Goal: Task Accomplishment & Management: Manage account settings

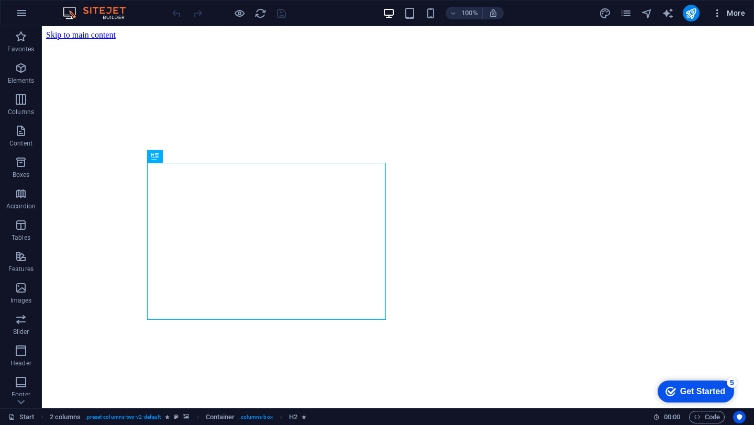
click at [725, 16] on span "More" at bounding box center [728, 13] width 33 height 10
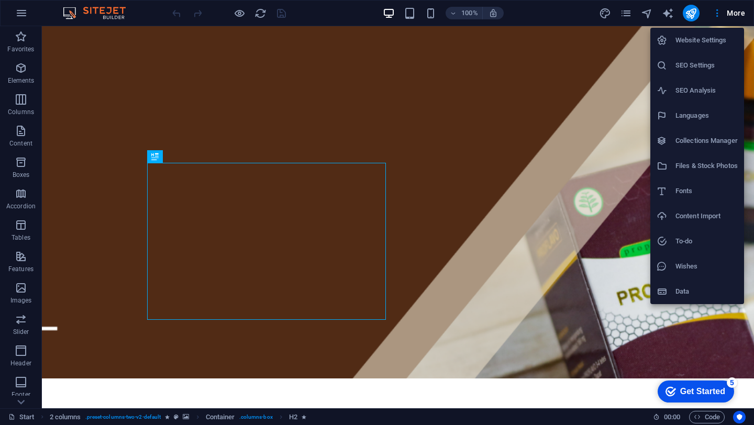
click at [702, 42] on h6 "Website Settings" at bounding box center [706, 40] width 62 height 13
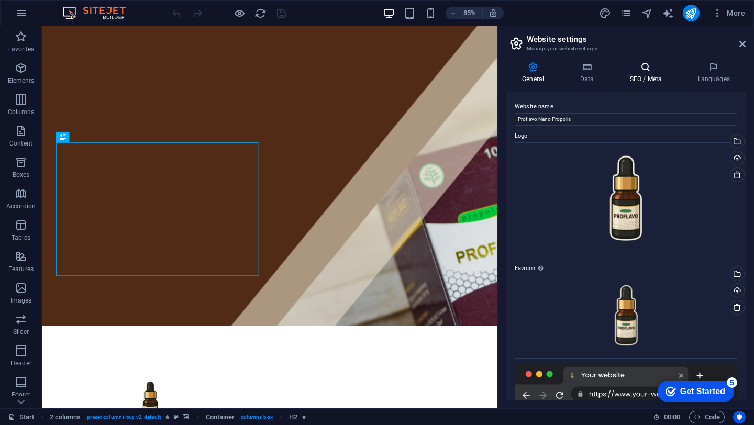
click at [655, 68] on icon at bounding box center [646, 67] width 64 height 10
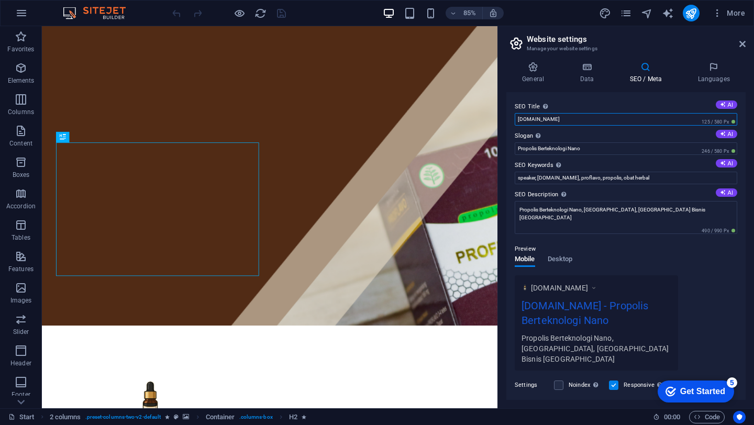
click at [603, 118] on input "[DOMAIN_NAME]" at bounding box center [626, 119] width 222 height 13
type input "Proflavo"
click at [539, 82] on h4 "General" at bounding box center [535, 73] width 58 height 22
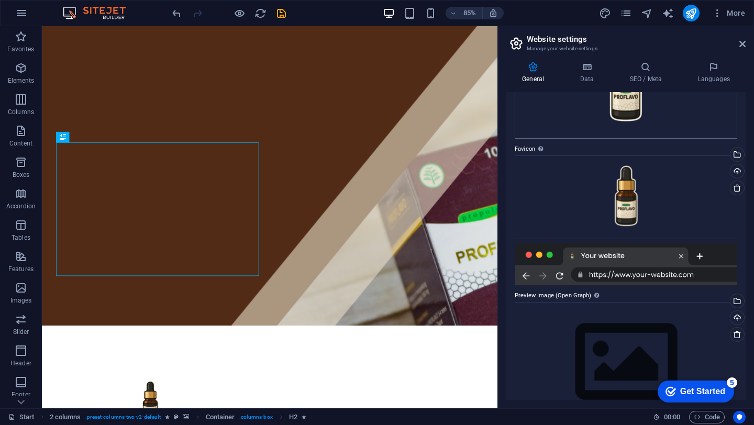
scroll to position [150, 0]
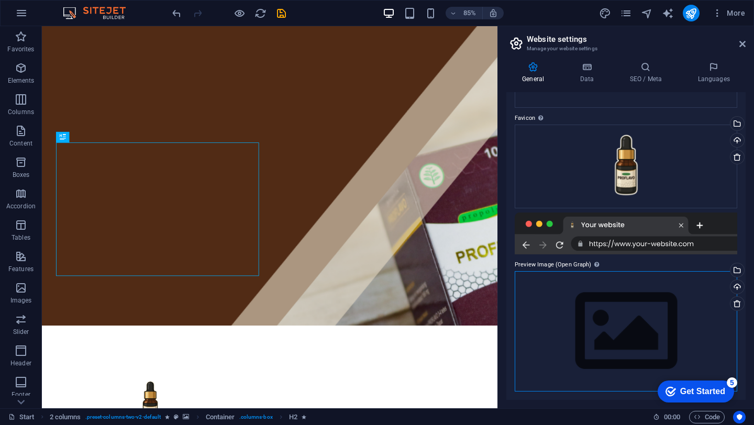
click at [590, 302] on div "Drag files here, click to choose files or select files from Files or our free s…" at bounding box center [626, 331] width 222 height 120
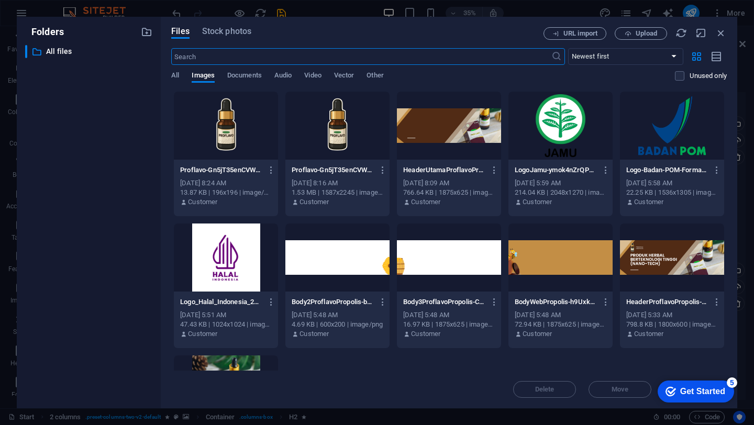
click at [347, 131] on div at bounding box center [337, 126] width 104 height 68
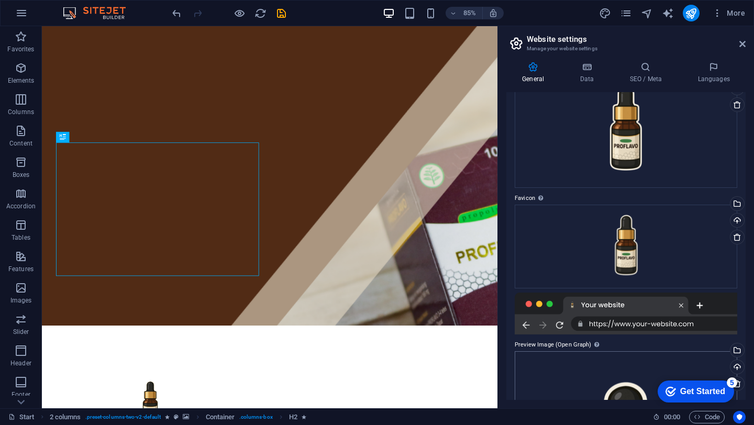
scroll to position [0, 0]
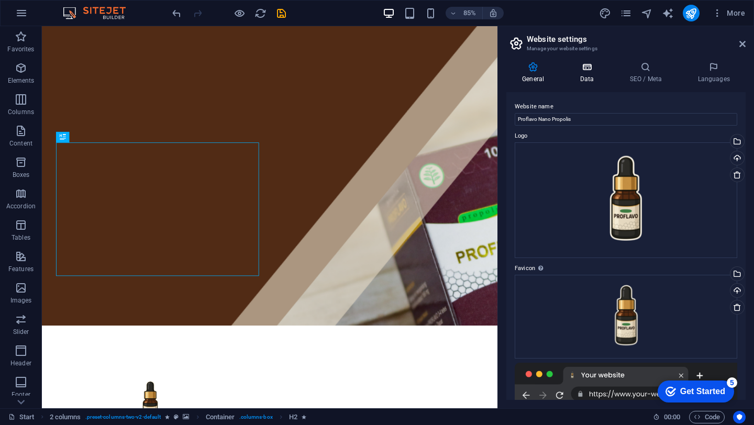
click at [597, 68] on icon at bounding box center [587, 67] width 46 height 10
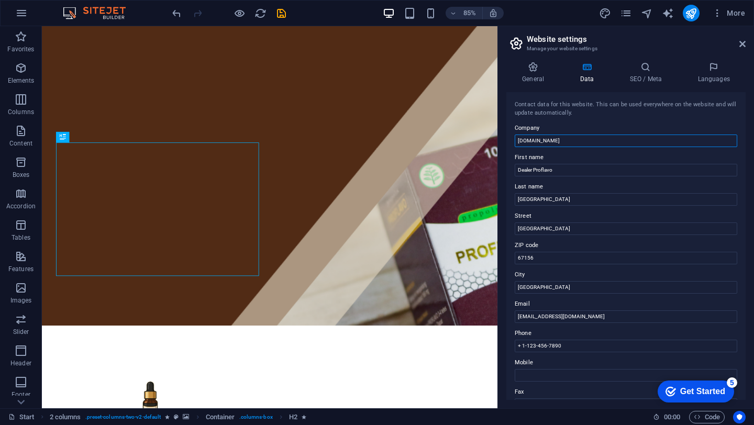
click at [576, 138] on input "[DOMAIN_NAME]" at bounding box center [626, 141] width 222 height 13
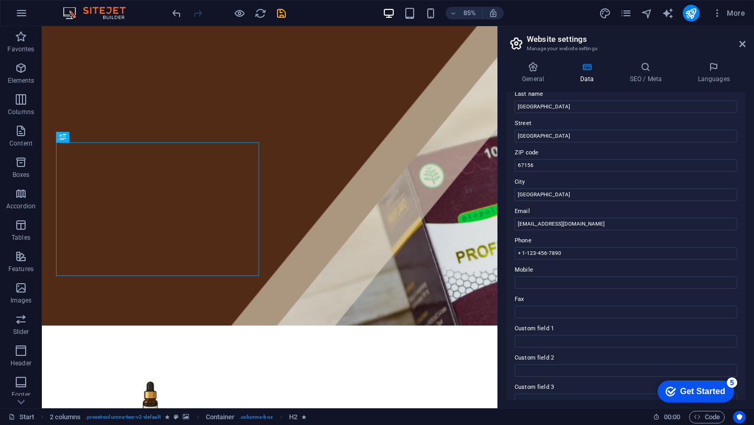
scroll to position [93, 0]
type input "Proflavo"
click at [577, 257] on input "+ 1-123-456-7890" at bounding box center [626, 253] width 222 height 13
type input "[PHONE_NUMBER]"
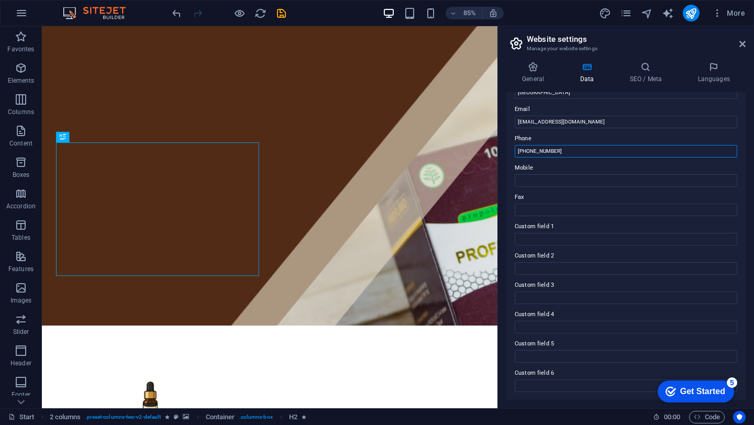
scroll to position [0, 0]
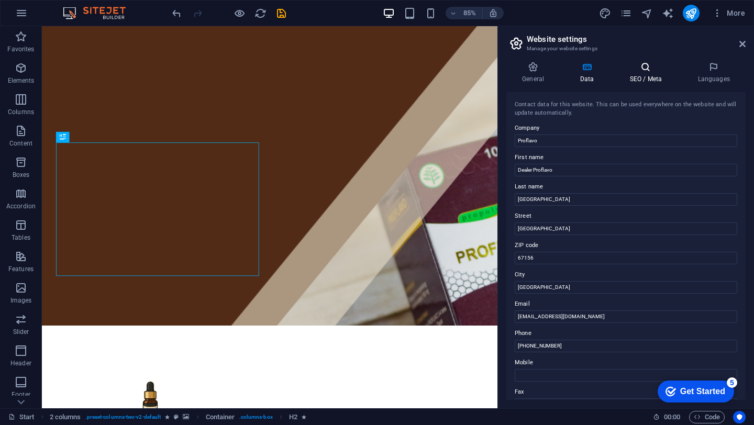
click at [638, 76] on h4 "SEO / Meta" at bounding box center [648, 73] width 68 height 22
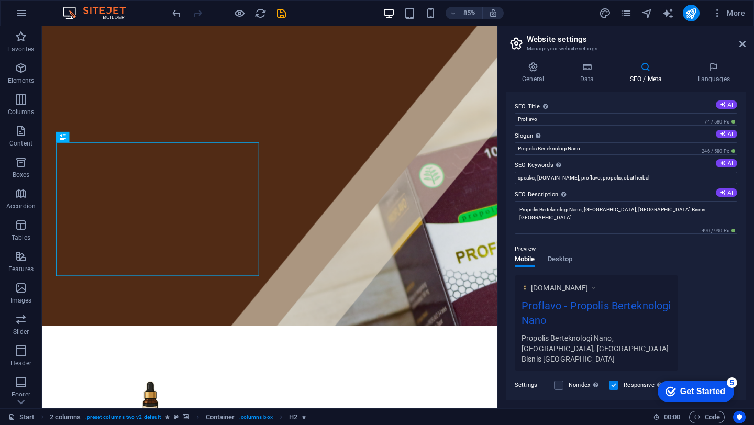
scroll to position [102, 0]
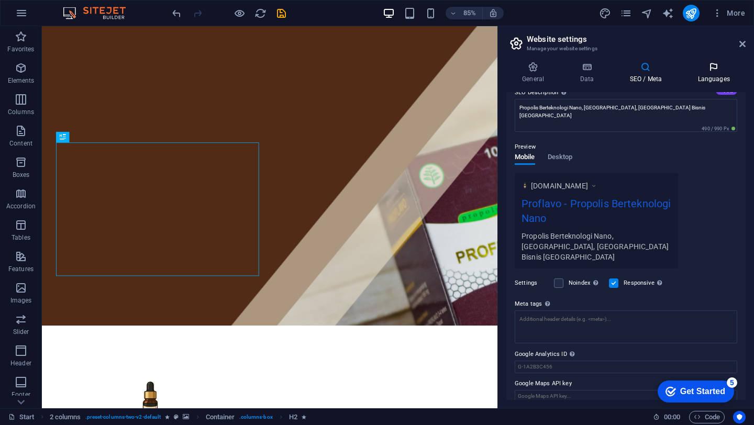
click at [711, 63] on icon at bounding box center [714, 67] width 64 height 10
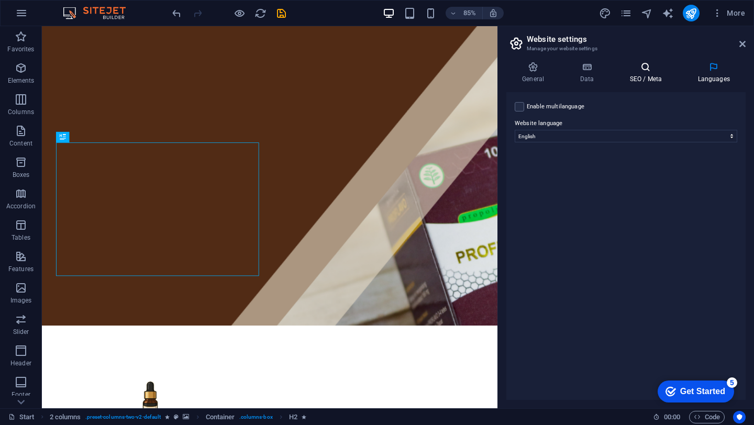
click at [663, 72] on h4 "SEO / Meta" at bounding box center [648, 73] width 68 height 22
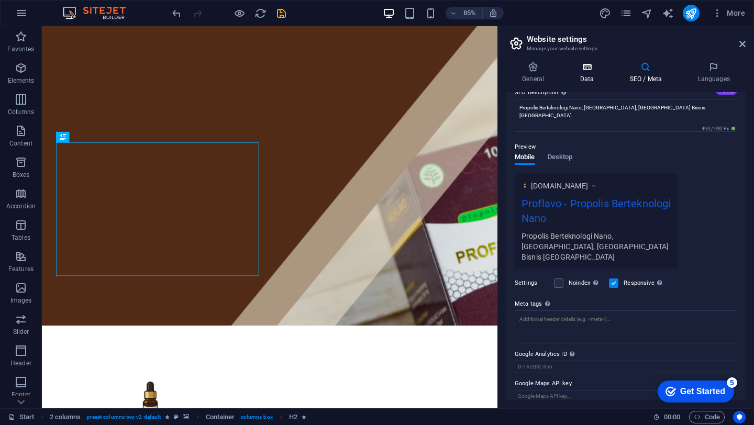
click at [595, 80] on h4 "Data" at bounding box center [589, 73] width 50 height 22
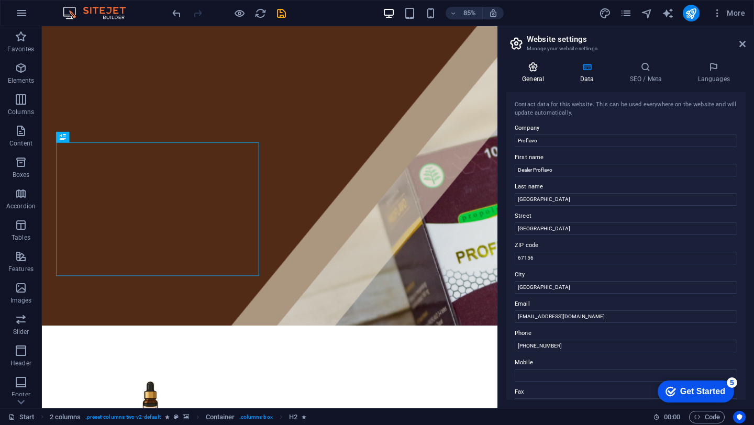
click at [531, 72] on icon at bounding box center [532, 67] width 53 height 10
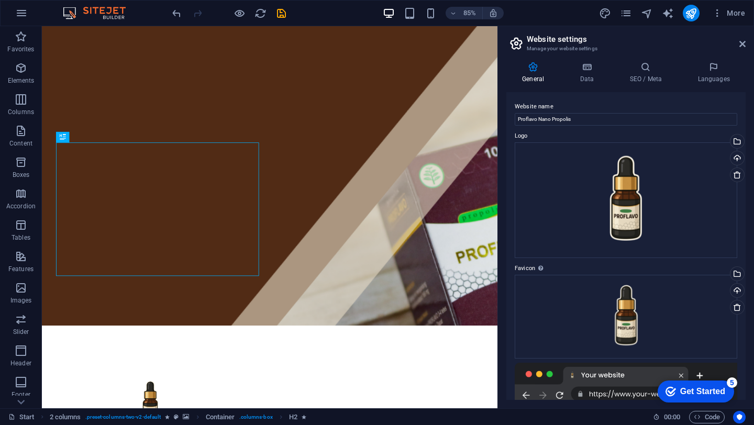
click at [289, 18] on div "85% More" at bounding box center [459, 13] width 579 height 17
click at [283, 14] on icon "save" at bounding box center [281, 13] width 12 height 12
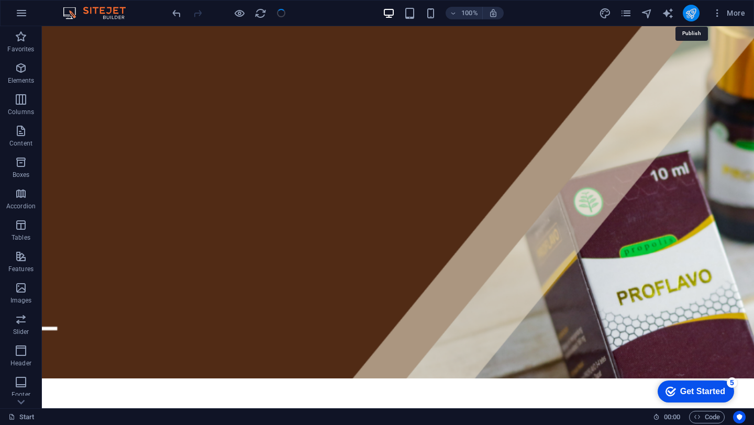
click at [695, 9] on icon "publish" at bounding box center [691, 13] width 12 height 12
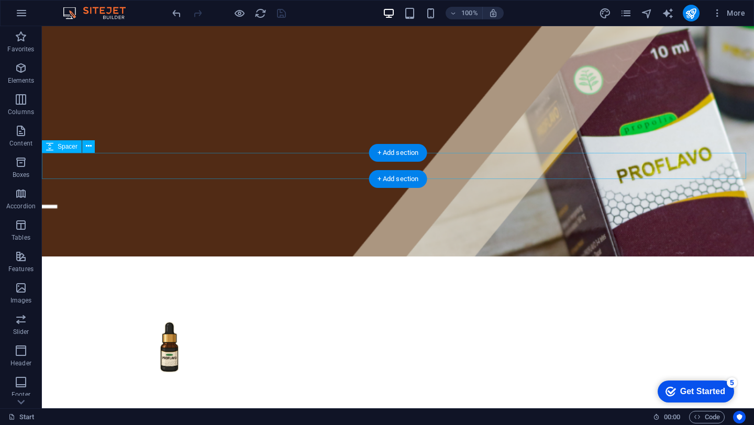
scroll to position [226, 0]
